Goal: Information Seeking & Learning: Learn about a topic

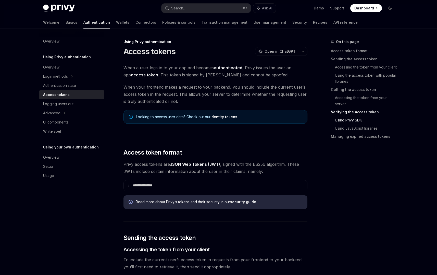
scroll to position [926, 0]
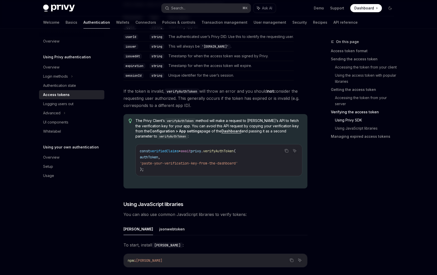
click at [164, 129] on strong "Configuration > App settings" at bounding box center [175, 131] width 52 height 4
click at [72, 96] on div "Access tokens" at bounding box center [72, 95] width 58 height 6
type textarea "*"
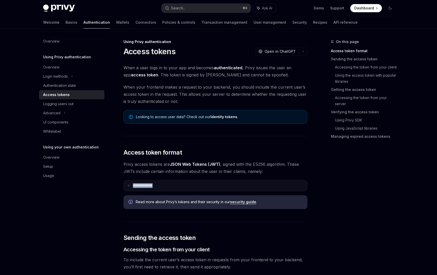
click at [133, 188] on summary "**********" at bounding box center [215, 185] width 183 height 11
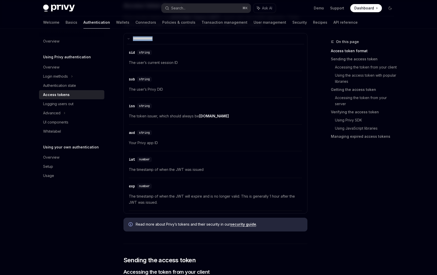
scroll to position [150, 0]
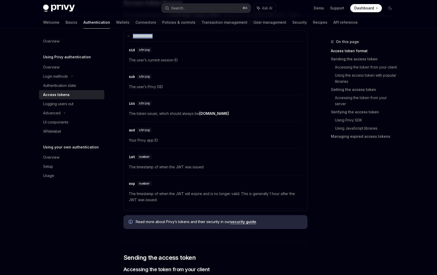
click at [239, 222] on link "security guide" at bounding box center [243, 222] width 26 height 5
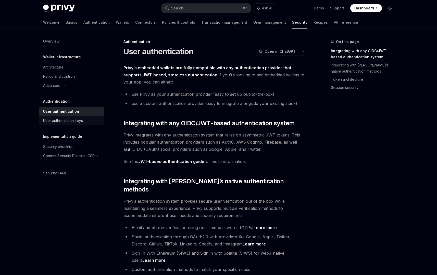
click at [78, 124] on link "User authorization keys" at bounding box center [71, 120] width 65 height 9
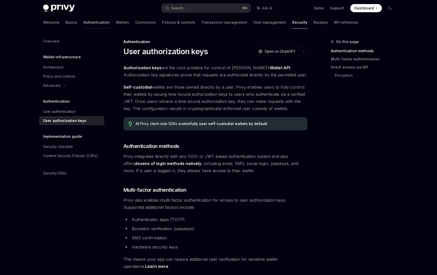
click at [83, 22] on link "Authentication" at bounding box center [96, 22] width 26 height 12
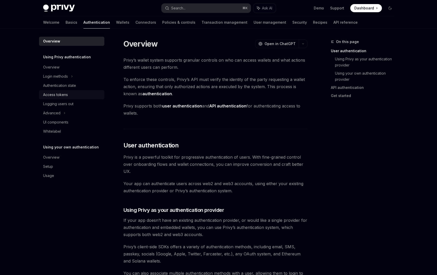
click at [77, 95] on div "Access tokens" at bounding box center [72, 95] width 58 height 6
type textarea "*"
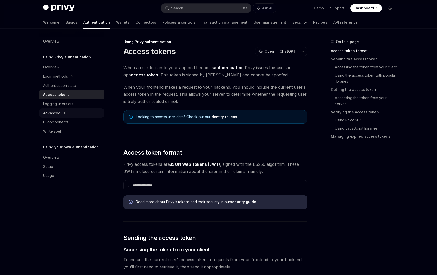
click at [70, 110] on div "Advanced" at bounding box center [71, 113] width 65 height 9
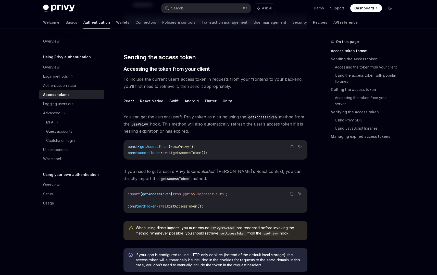
scroll to position [184, 0]
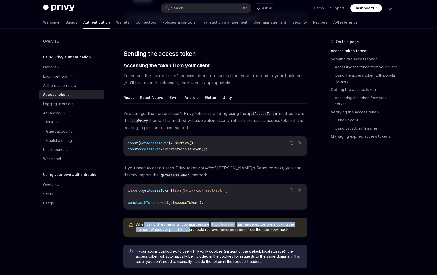
drag, startPoint x: 144, startPoint y: 226, endPoint x: 187, endPoint y: 228, distance: 43.7
click at [187, 228] on span "When using direct imports, you must ensure PrivyProvider has rendered before in…" at bounding box center [219, 227] width 166 height 11
click at [150, 231] on span "When using direct imports, you must ensure PrivyProvider has rendered before in…" at bounding box center [219, 227] width 166 height 11
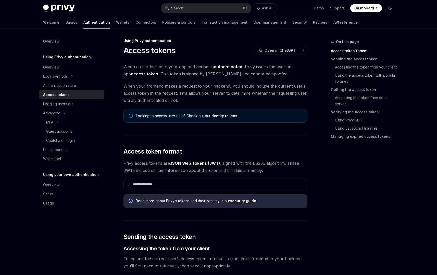
scroll to position [0, 0]
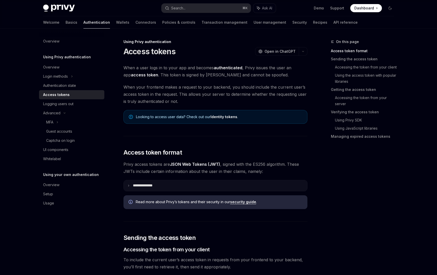
click at [136, 186] on p "**********" at bounding box center [147, 186] width 28 height 5
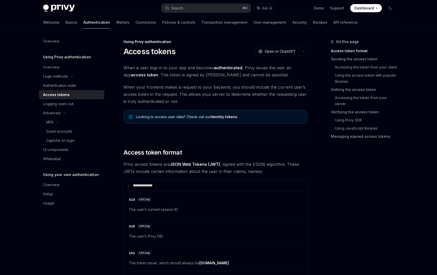
click at [129, 181] on summary "**********" at bounding box center [215, 185] width 183 height 11
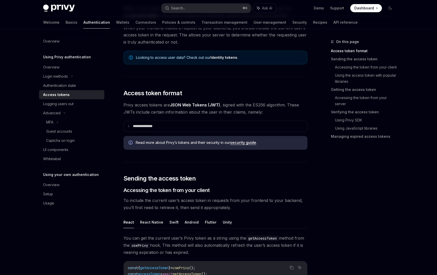
scroll to position [104, 0]
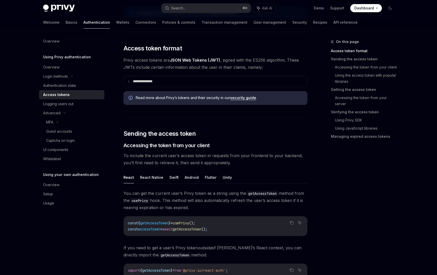
click at [162, 222] on span "getAccessToken" at bounding box center [154, 223] width 29 height 5
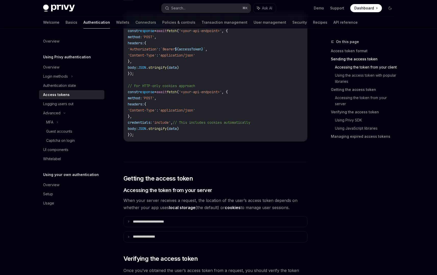
scroll to position [547, 0]
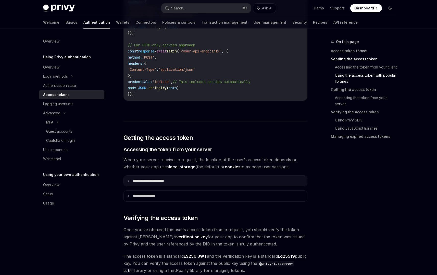
click at [154, 179] on p "**********" at bounding box center [154, 181] width 43 height 5
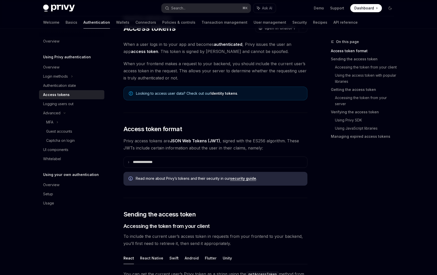
scroll to position [0, 0]
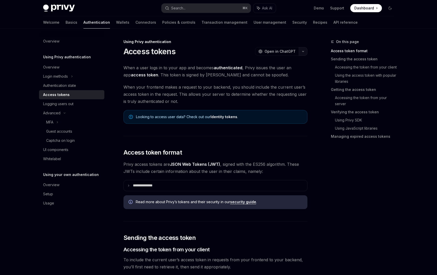
click at [302, 51] on icon "button" at bounding box center [303, 51] width 2 height 1
click at [286, 87] on div "Copy page" at bounding box center [279, 86] width 50 height 5
click at [225, 116] on link "Identity tokens" at bounding box center [223, 117] width 27 height 5
type textarea "*"
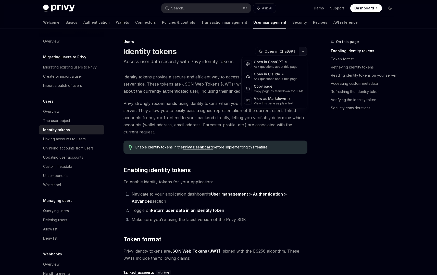
click at [302, 50] on button "button" at bounding box center [303, 51] width 9 height 9
click at [268, 88] on div "Copy page" at bounding box center [279, 86] width 50 height 5
click at [301, 54] on button "button" at bounding box center [303, 51] width 9 height 9
click at [285, 85] on div "Copy page" at bounding box center [279, 86] width 50 height 5
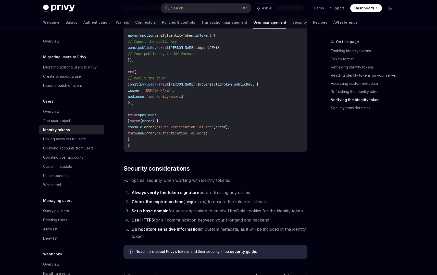
scroll to position [1480, 0]
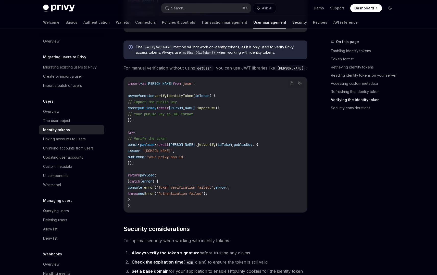
click at [292, 25] on link "Security" at bounding box center [299, 22] width 15 height 12
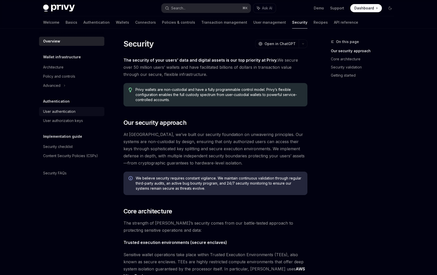
click at [60, 111] on div "User authentication" at bounding box center [59, 112] width 32 height 6
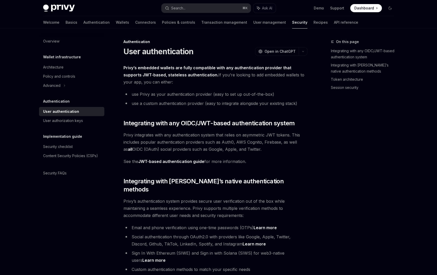
type textarea "*"
click at [304, 52] on button "button" at bounding box center [303, 51] width 9 height 9
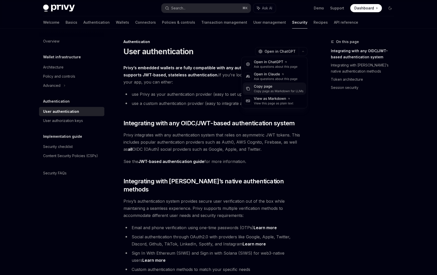
click at [292, 91] on div "Copy page as Markdown for LLMs" at bounding box center [279, 91] width 50 height 4
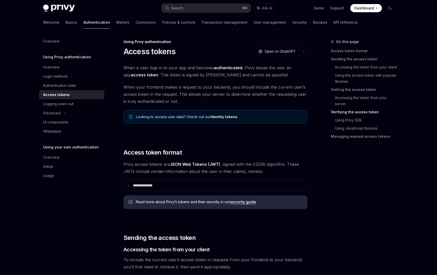
scroll to position [722, 0]
